Goal: Find specific page/section: Find specific page/section

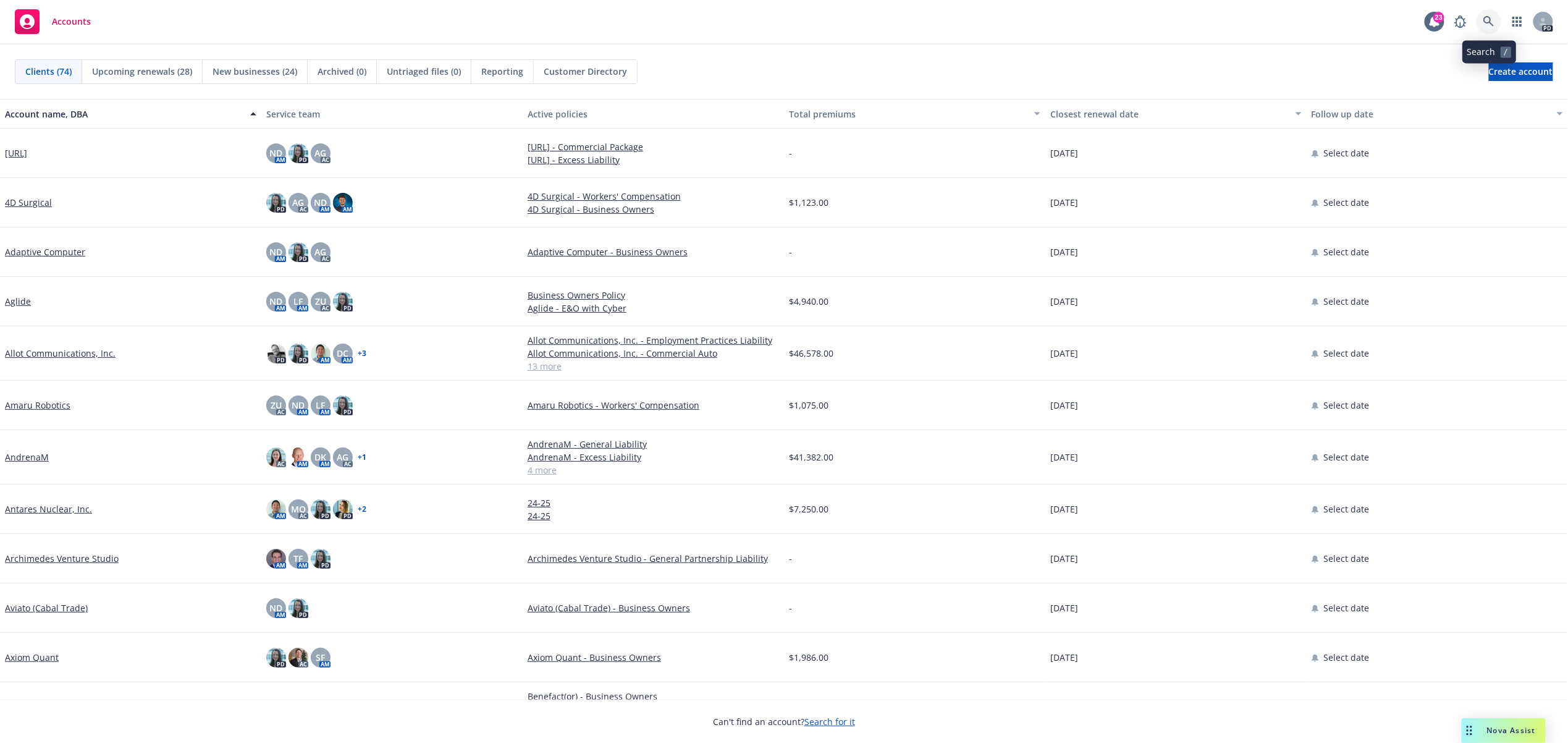
click at [1488, 27] on link at bounding box center [1489, 21] width 25 height 25
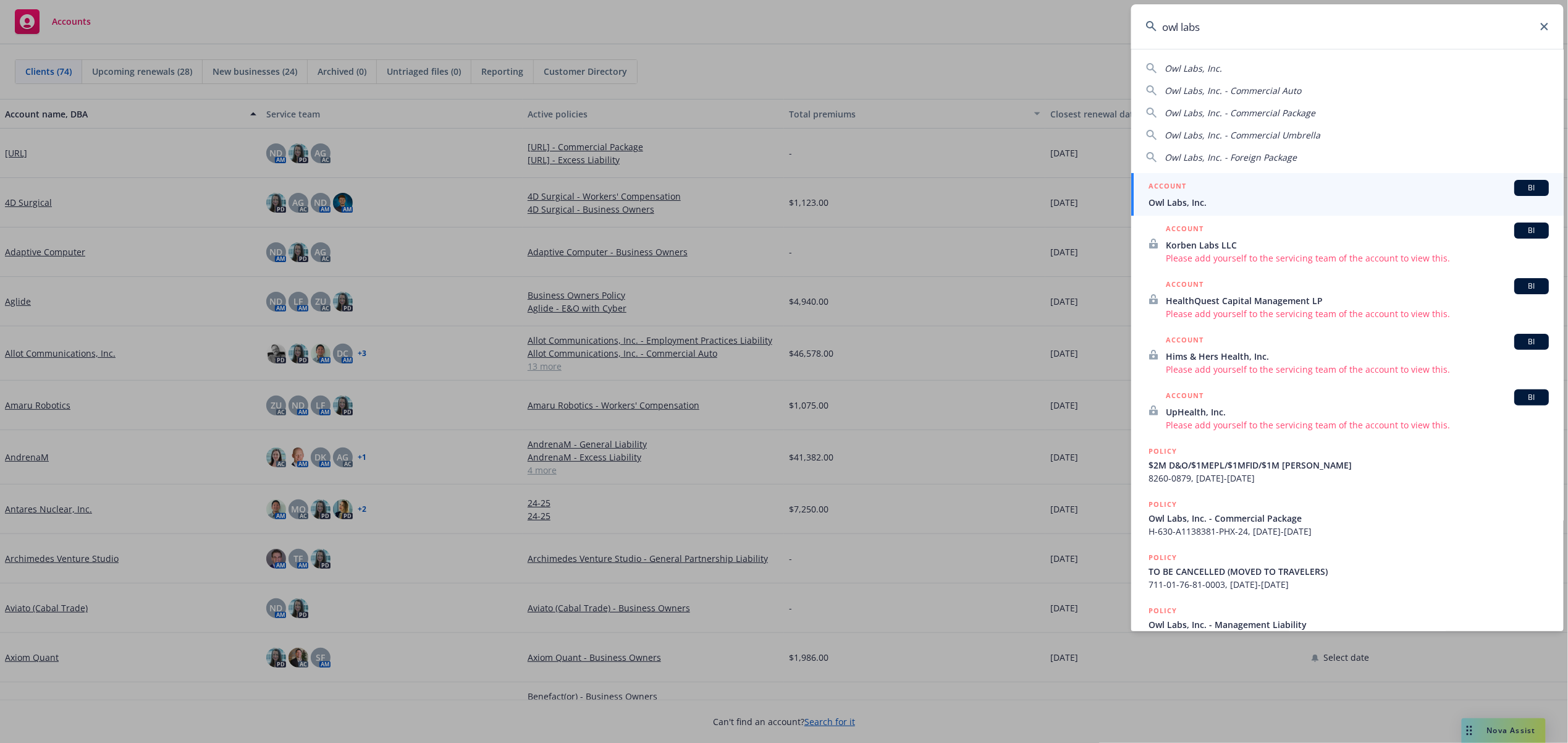
click at [1230, 67] on div "Owl Labs, Inc." at bounding box center [1347, 68] width 403 height 13
type input "Owl Labs, Inc."
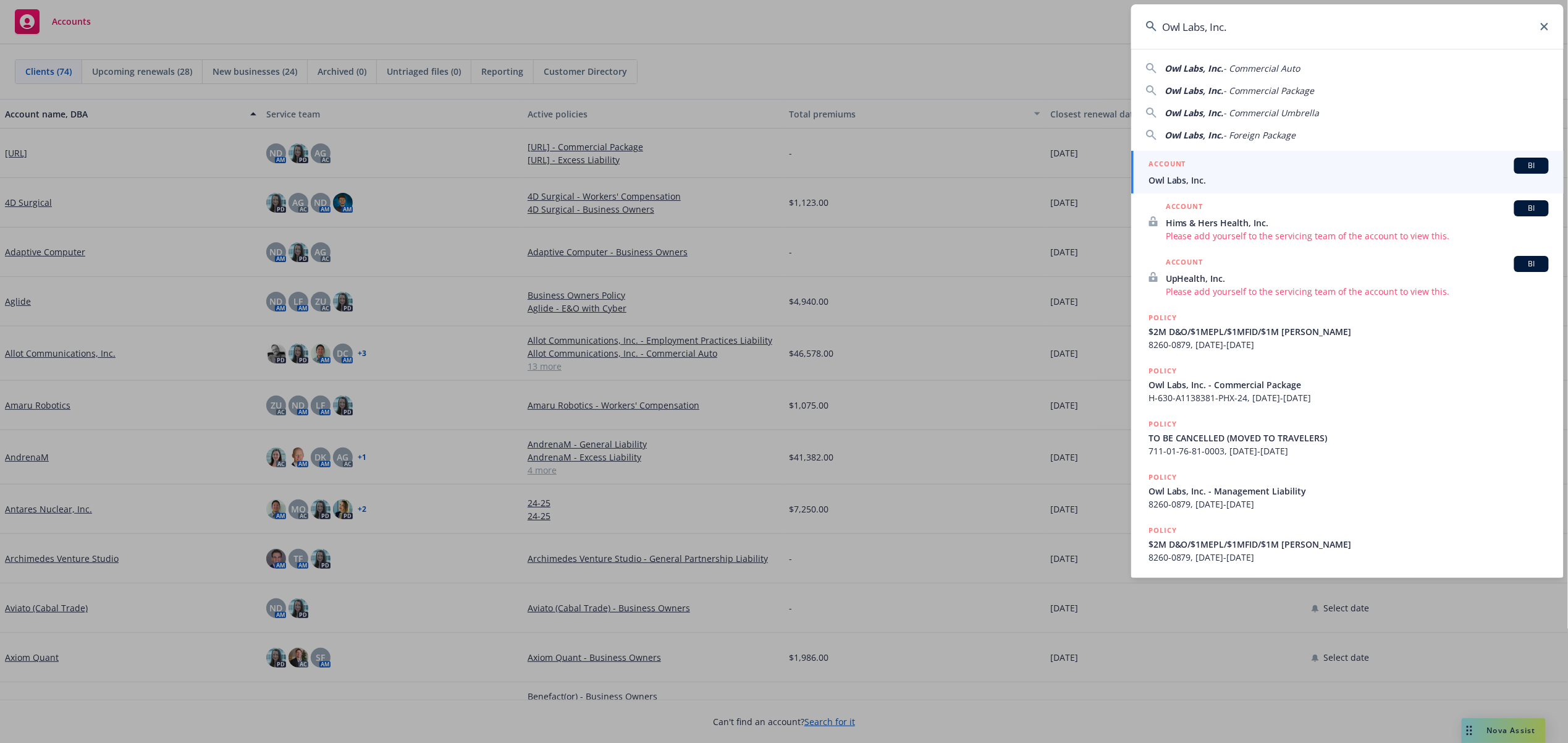
click at [1164, 173] on h5 "ACCOUNT" at bounding box center [1168, 164] width 37 height 15
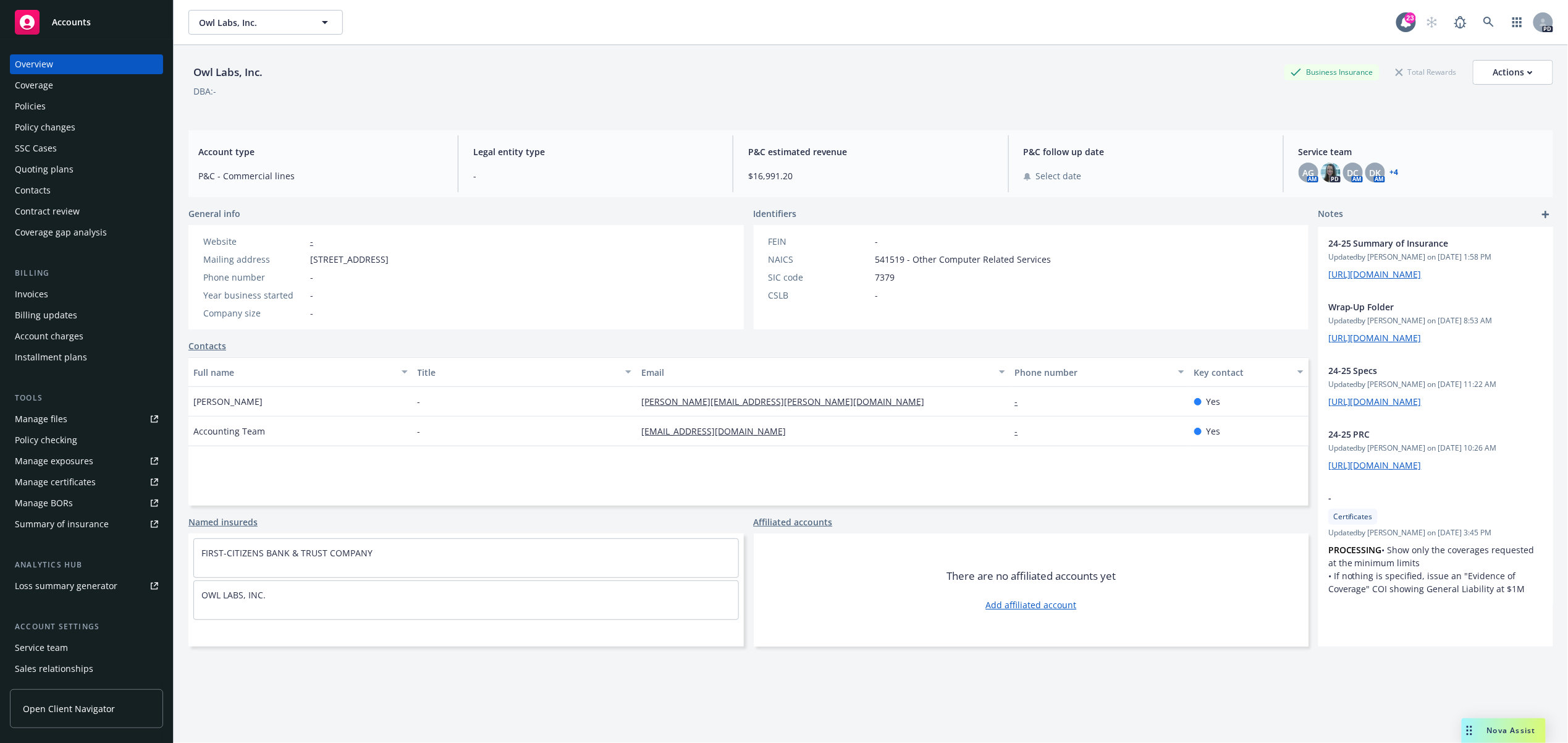
click at [46, 107] on div "Policies" at bounding box center [86, 106] width 143 height 20
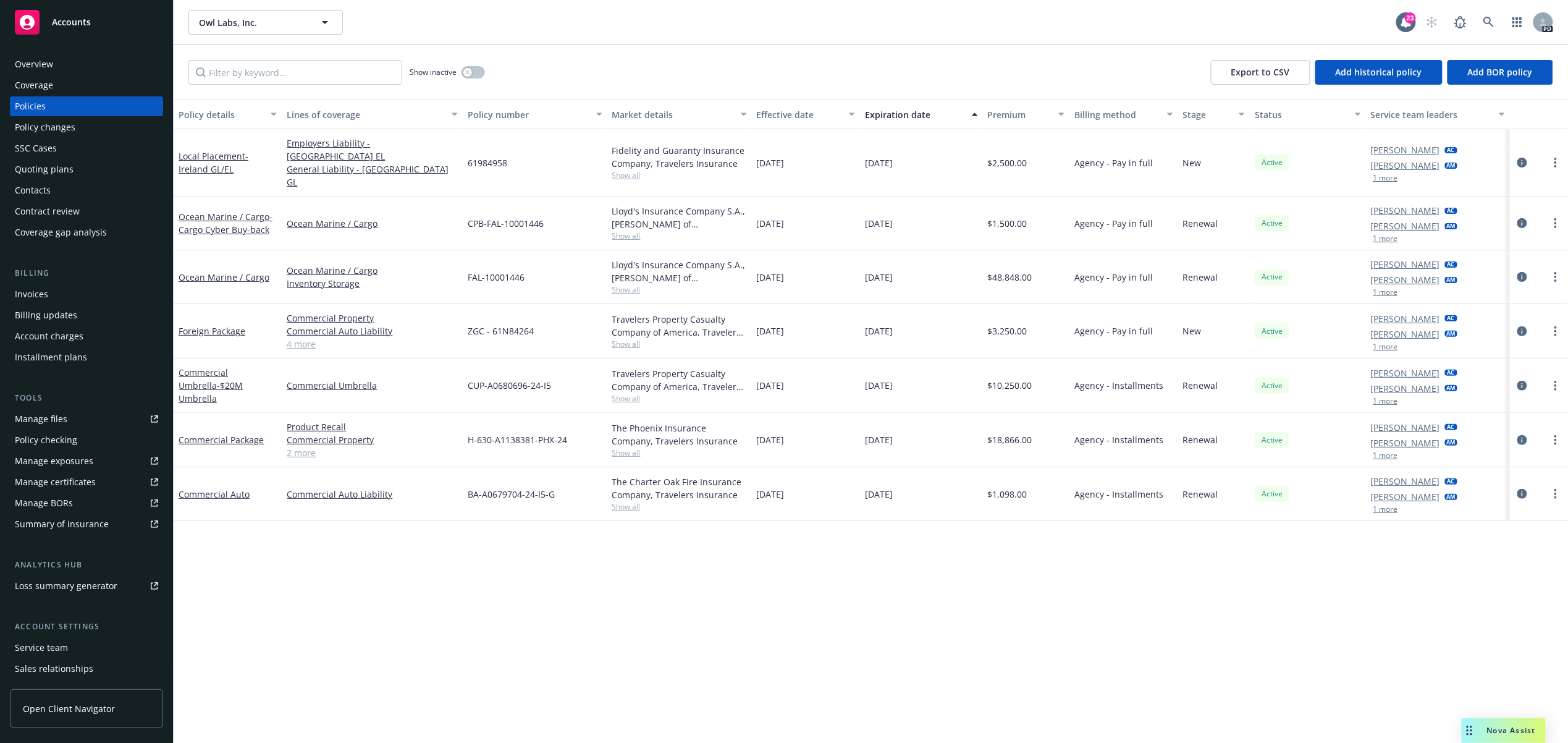
click at [1030, 571] on div "Policy details Lines of coverage Policy number Market details Effective date Ex…" at bounding box center [871, 421] width 1395 height 643
